Goal: Communication & Community: Participate in discussion

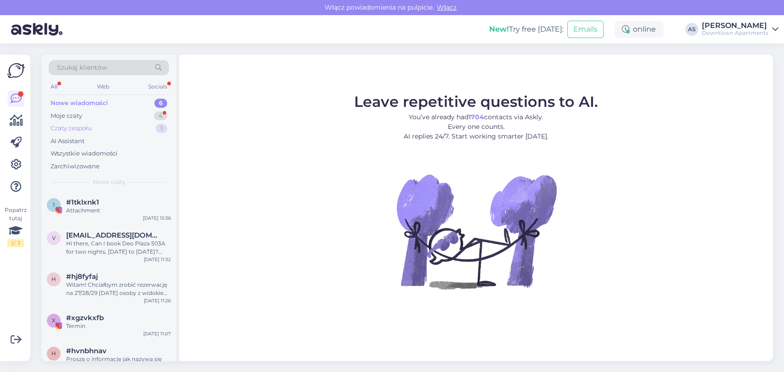
click at [91, 122] on div "Czaty zespołu 1" at bounding box center [109, 128] width 120 height 13
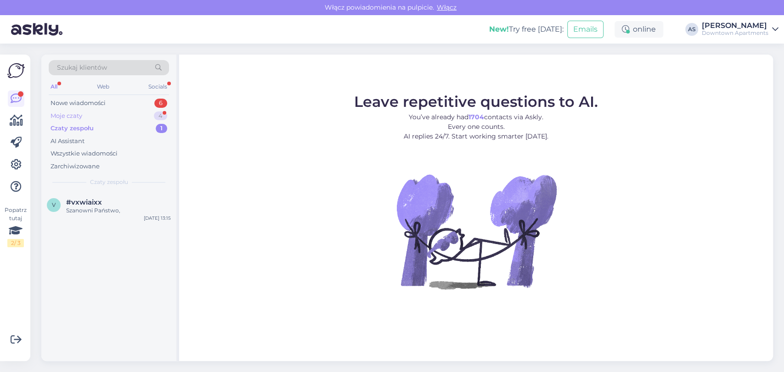
click at [86, 118] on div "Moje czaty 4" at bounding box center [109, 116] width 120 height 13
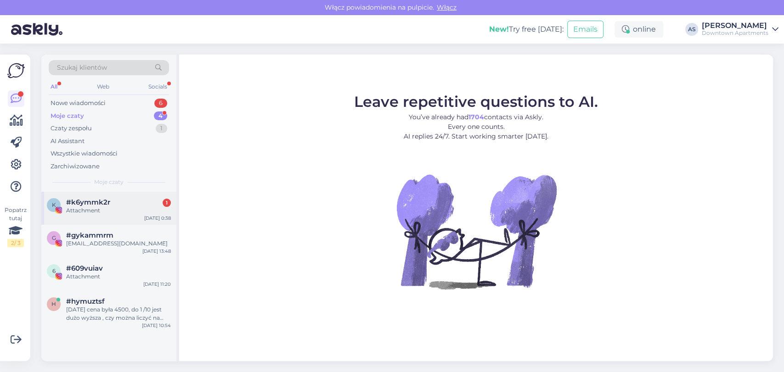
click at [86, 212] on div "Attachment" at bounding box center [118, 211] width 105 height 8
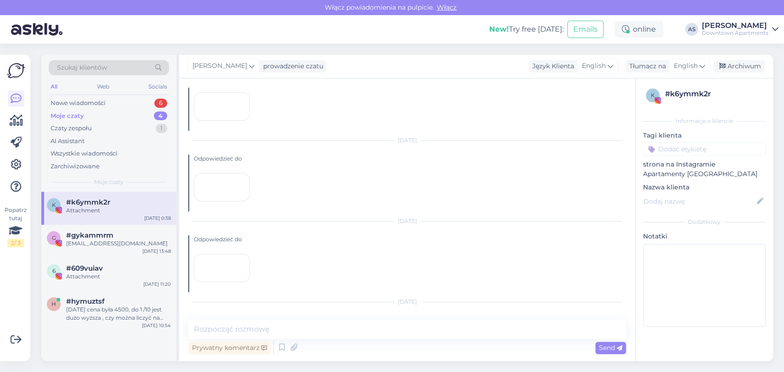
scroll to position [282, 0]
click at [120, 326] on div "h #hymuztsf [DATE] cena była 4500, do 1 /10 jest dużo wyższa , czy można liczyć…" at bounding box center [108, 311] width 135 height 41
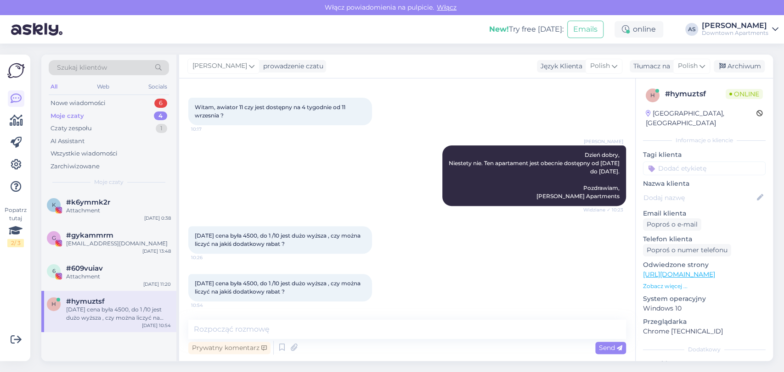
click at [378, 174] on div "[PERSON_NAME] Dzień dobry, Niestety nie. Ten apartament jest obecnie dostępny o…" at bounding box center [407, 175] width 438 height 81
click at [120, 97] on div "Nowe wiadomości 6" at bounding box center [109, 103] width 120 height 13
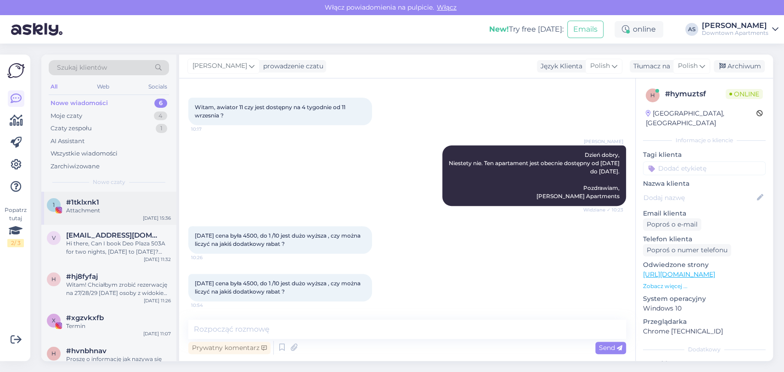
click at [107, 205] on div "#1tklxnk1" at bounding box center [118, 202] width 105 height 8
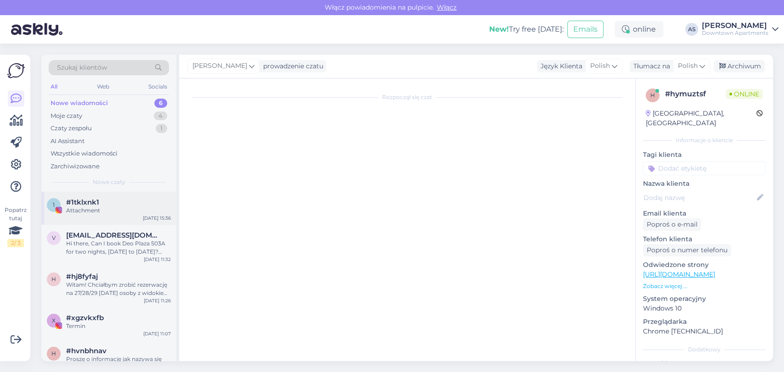
scroll to position [0, 0]
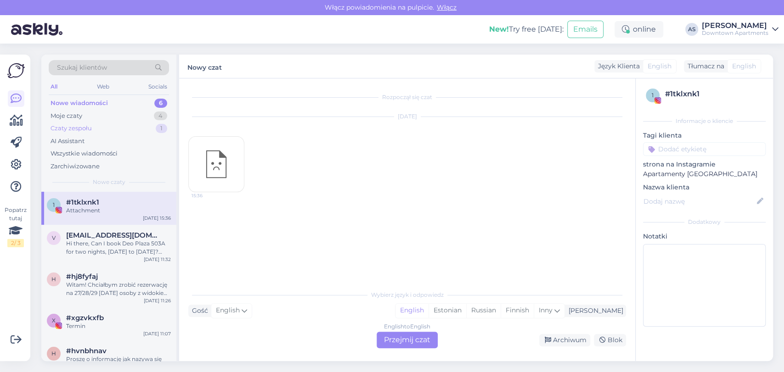
click at [123, 123] on div "Czaty zespołu 1" at bounding box center [109, 128] width 120 height 13
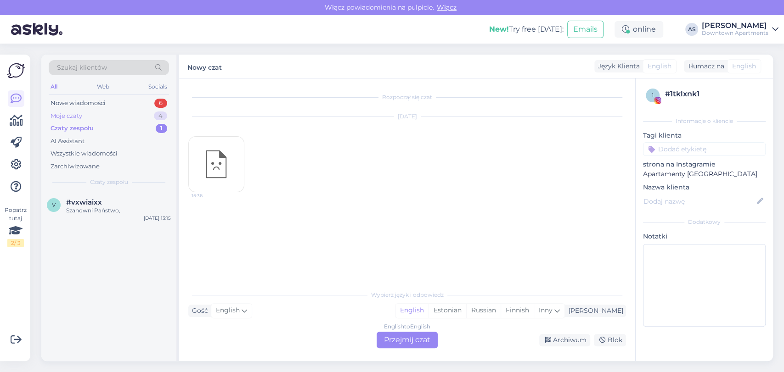
click at [122, 112] on div "Moje czaty 4" at bounding box center [109, 116] width 120 height 13
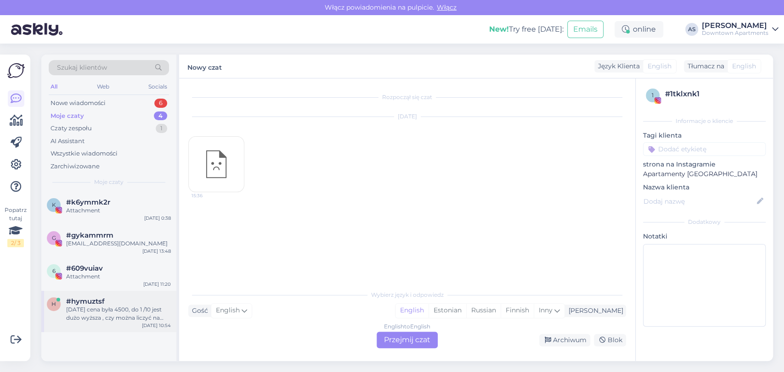
click at [110, 314] on div "[DATE] cena była 4500, do 1 /10 jest dużo wyższa , czy można liczyć na jakiś do…" at bounding box center [118, 314] width 105 height 17
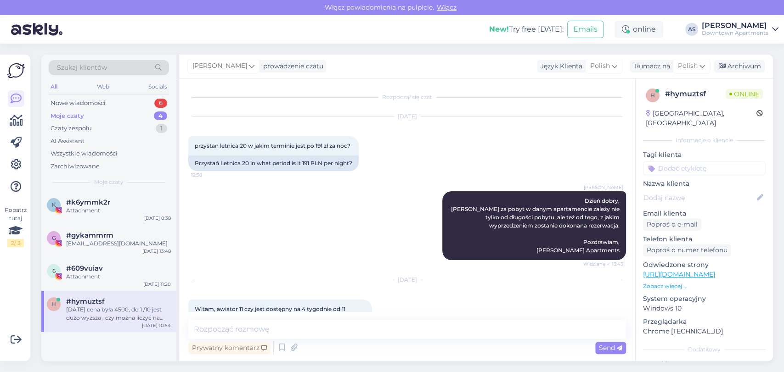
scroll to position [219, 0]
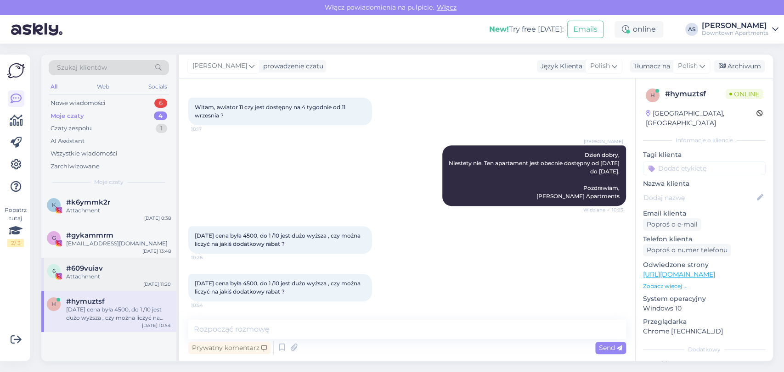
click at [107, 284] on div "6 #609vuiav Attachment [DATE] 11:20" at bounding box center [108, 274] width 135 height 33
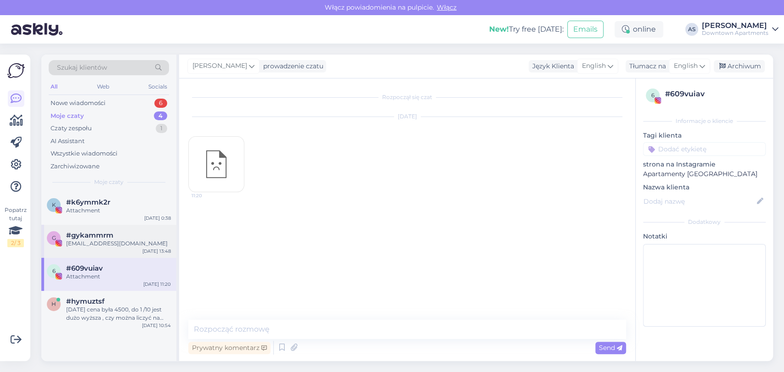
click at [133, 240] on div "[EMAIL_ADDRESS][DOMAIN_NAME]" at bounding box center [118, 244] width 105 height 8
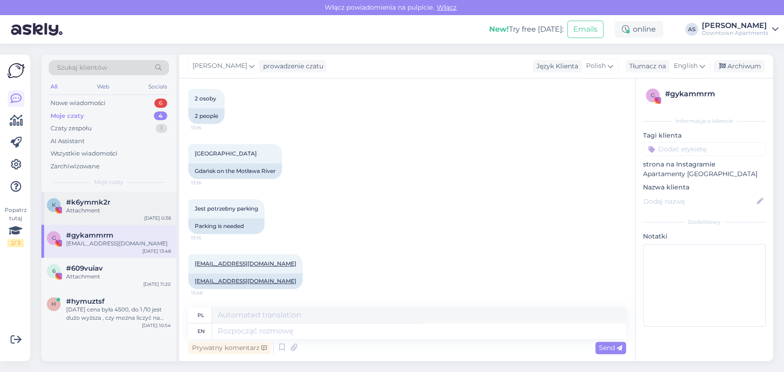
click at [123, 193] on div "k #k6ymmk2r Attachment [DATE] 0:38" at bounding box center [108, 208] width 135 height 33
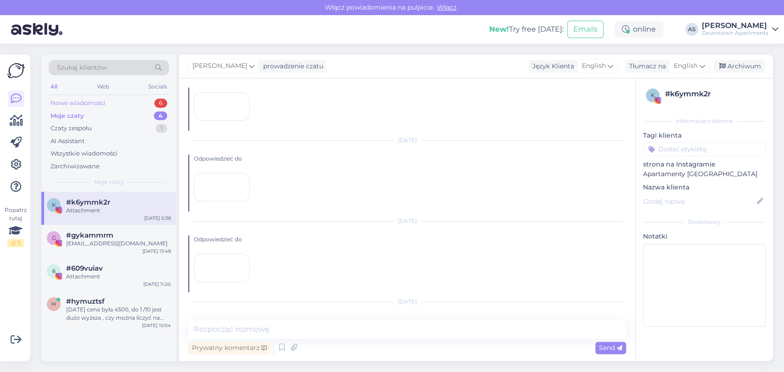
scroll to position [282, 0]
click at [91, 130] on div "Czaty zespołu 1" at bounding box center [109, 128] width 120 height 13
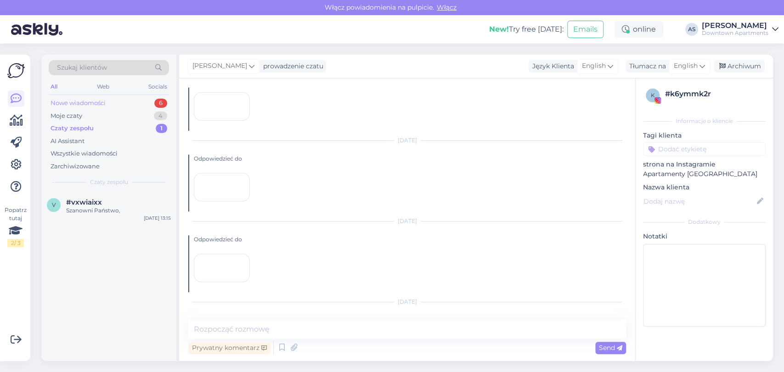
click at [92, 103] on div "Nowe wiadomości" at bounding box center [78, 103] width 55 height 9
